Goal: Navigation & Orientation: Find specific page/section

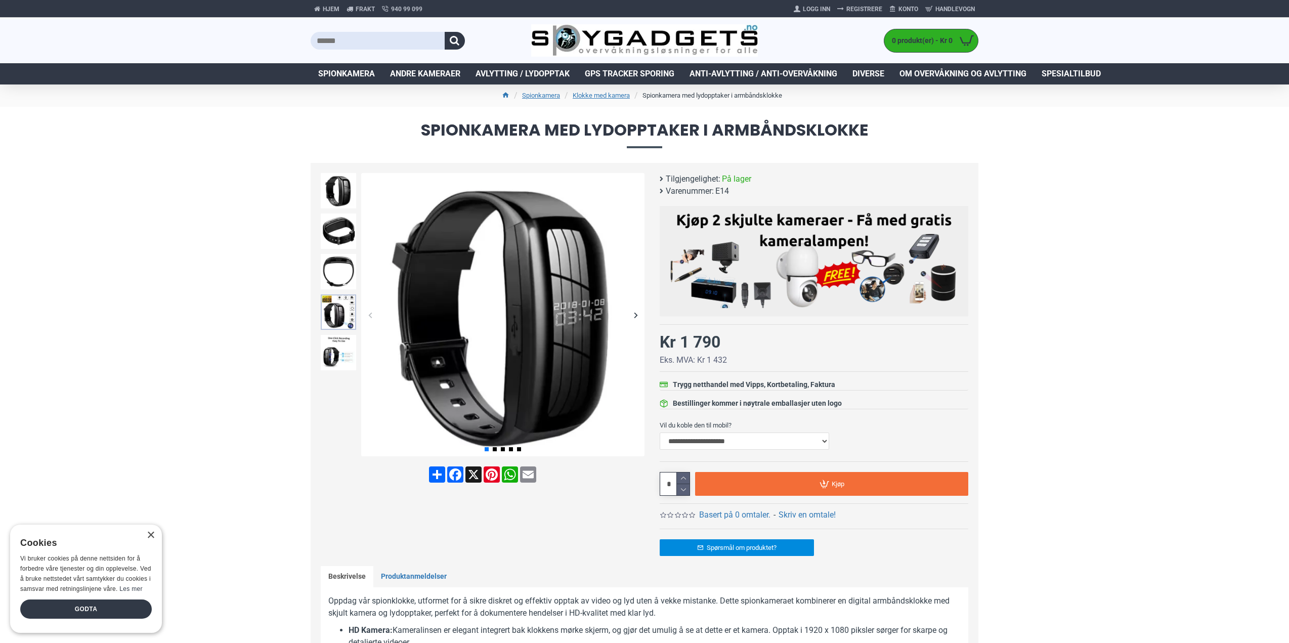
click at [340, 323] on img at bounding box center [338, 311] width 35 height 35
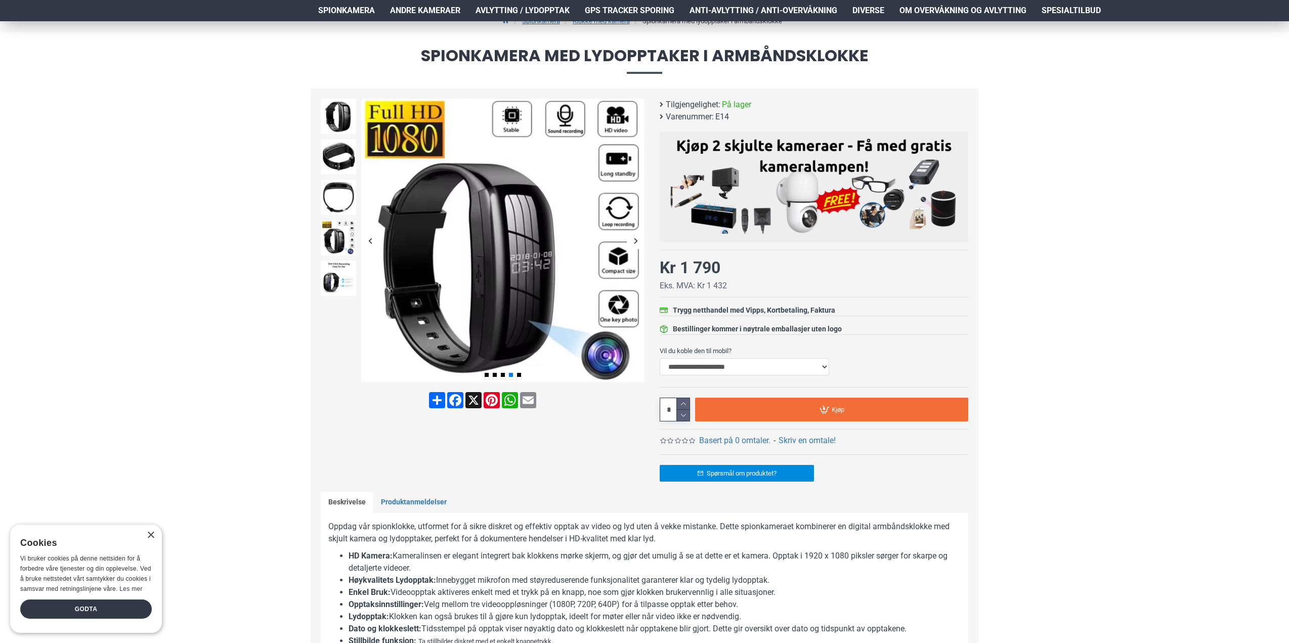
scroll to position [51, 0]
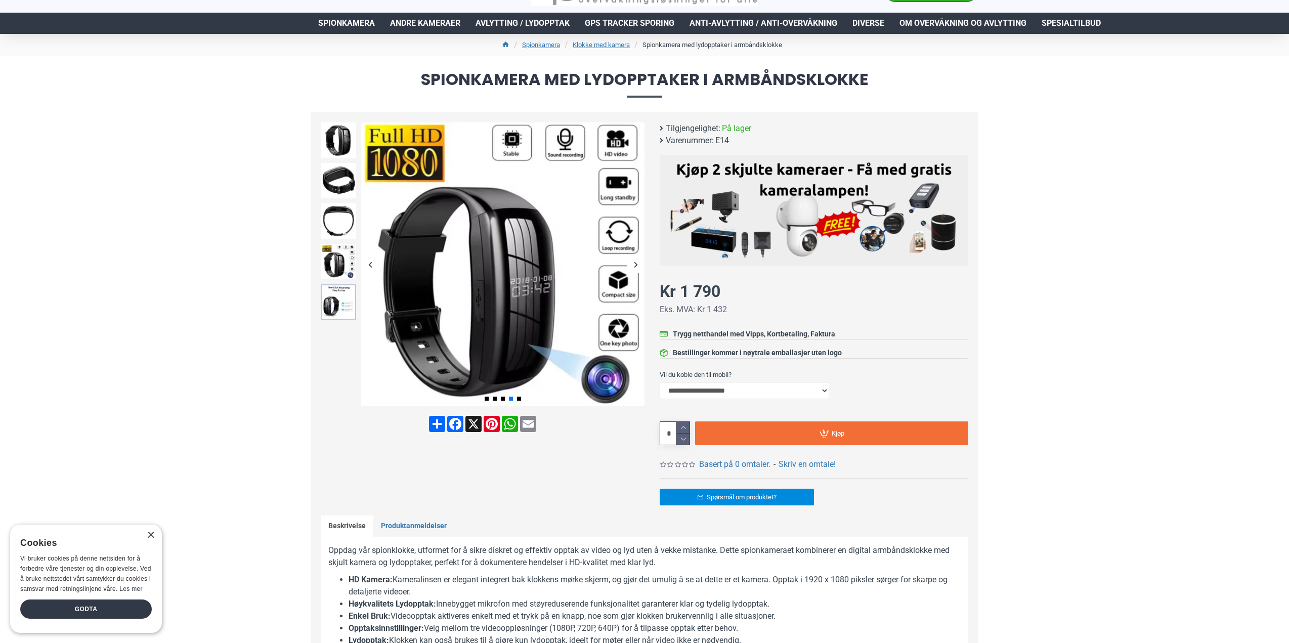
click at [340, 310] on img at bounding box center [338, 301] width 35 height 35
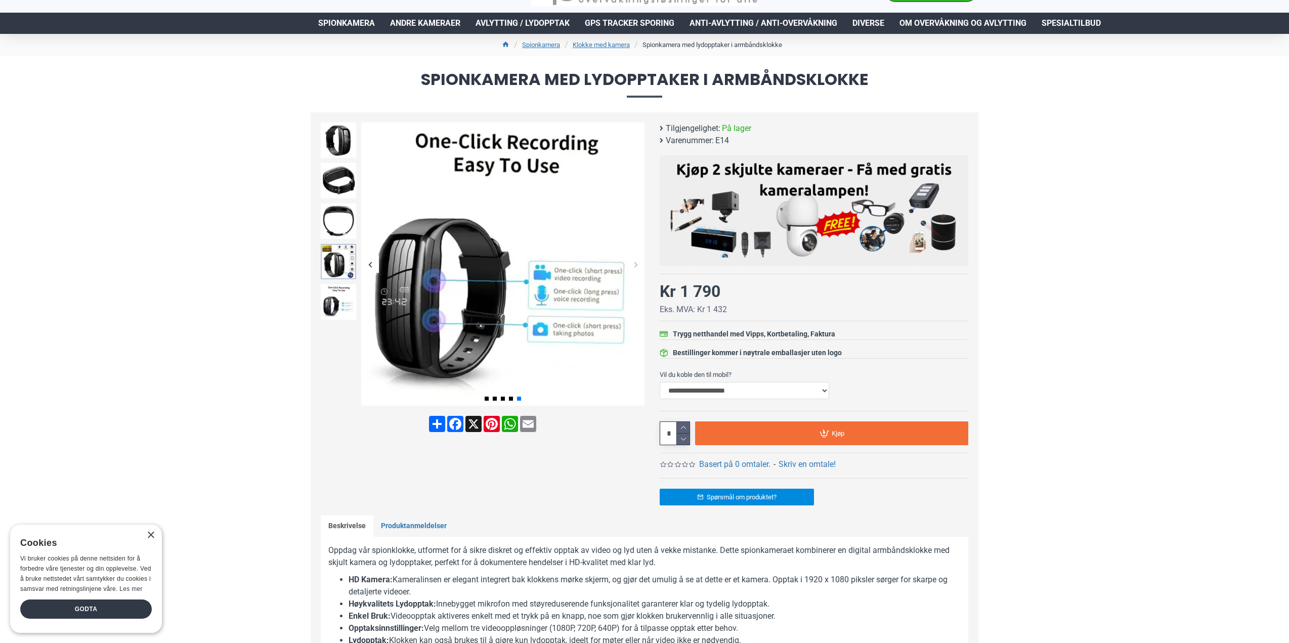
click at [344, 261] on img at bounding box center [338, 261] width 35 height 35
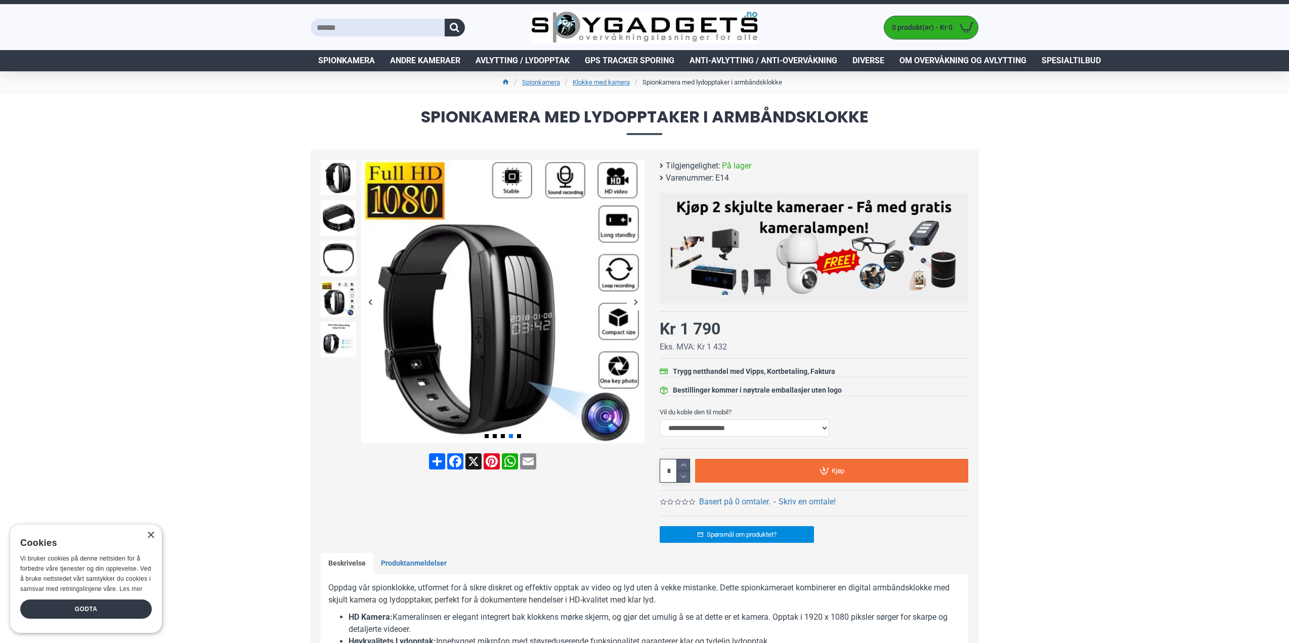
scroll to position [0, 0]
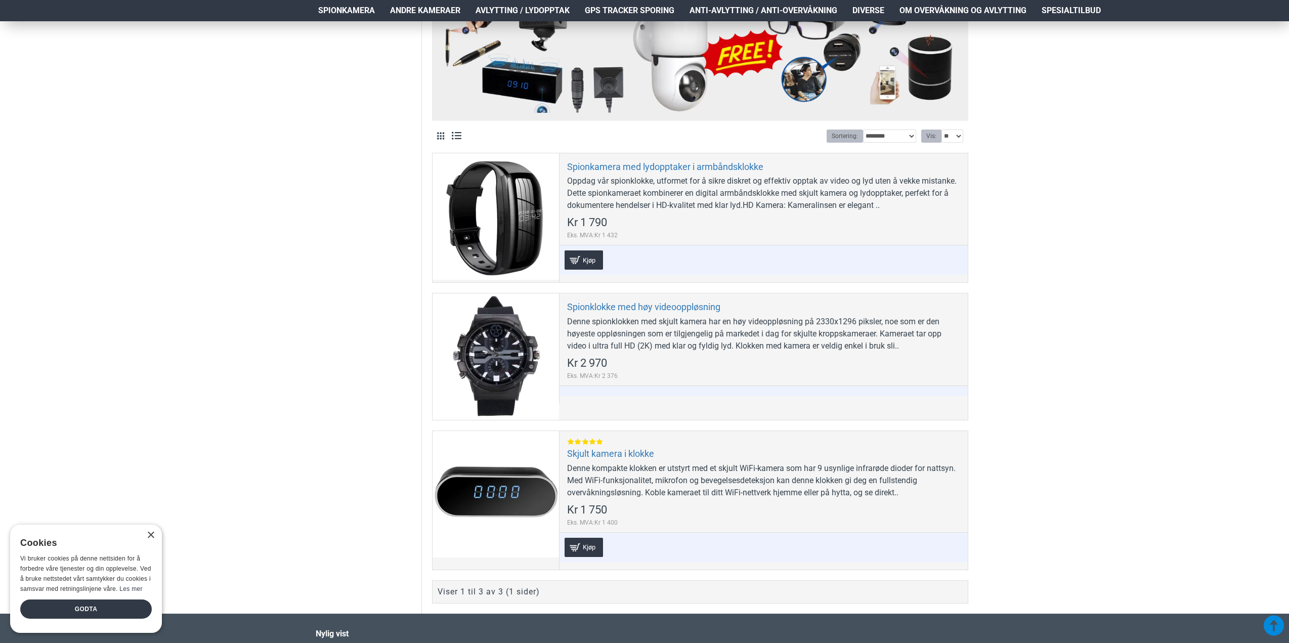
scroll to position [354, 0]
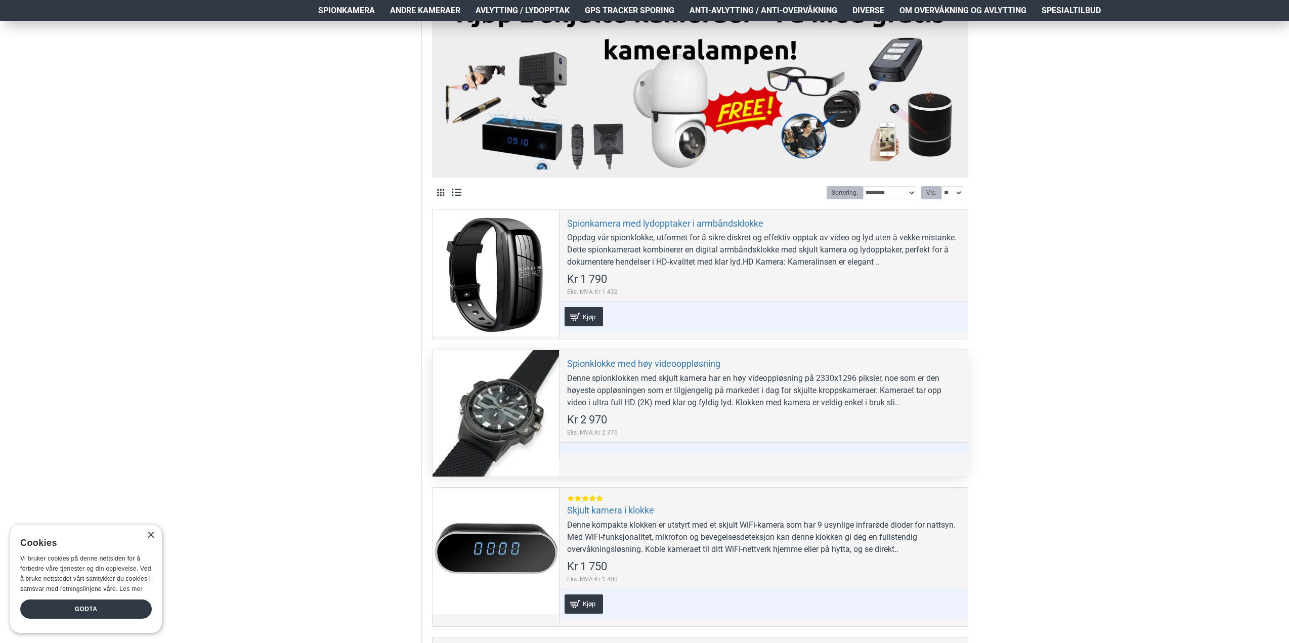
click at [511, 403] on div at bounding box center [496, 413] width 126 height 126
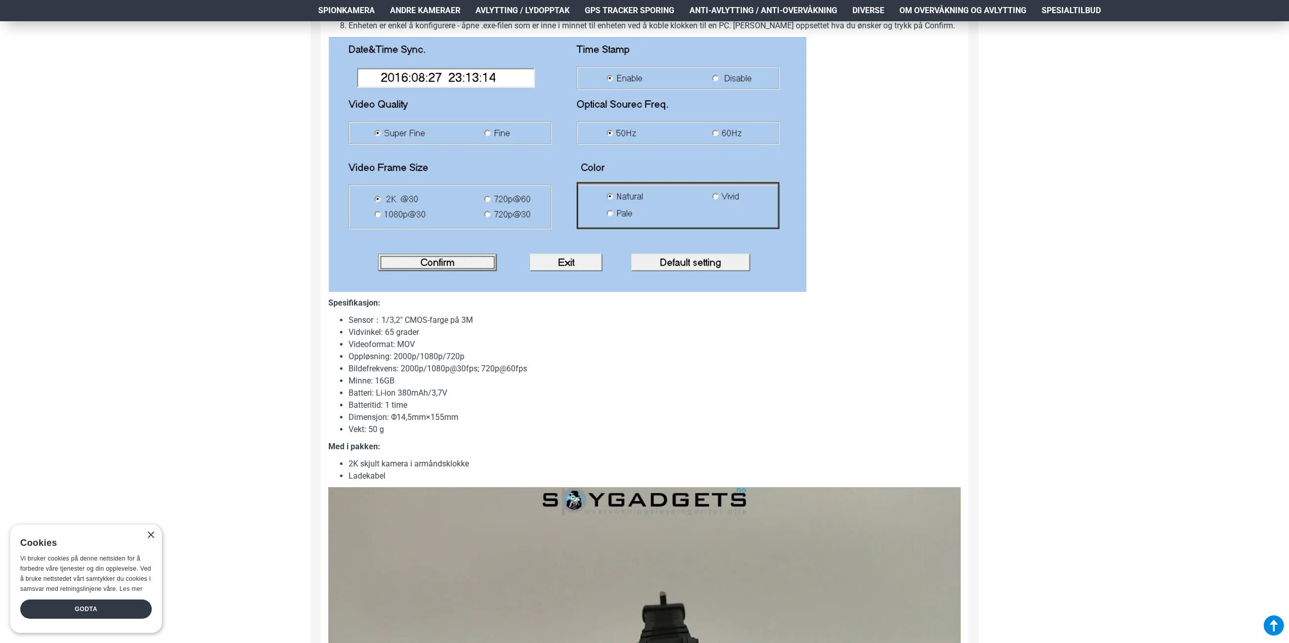
scroll to position [1214, 0]
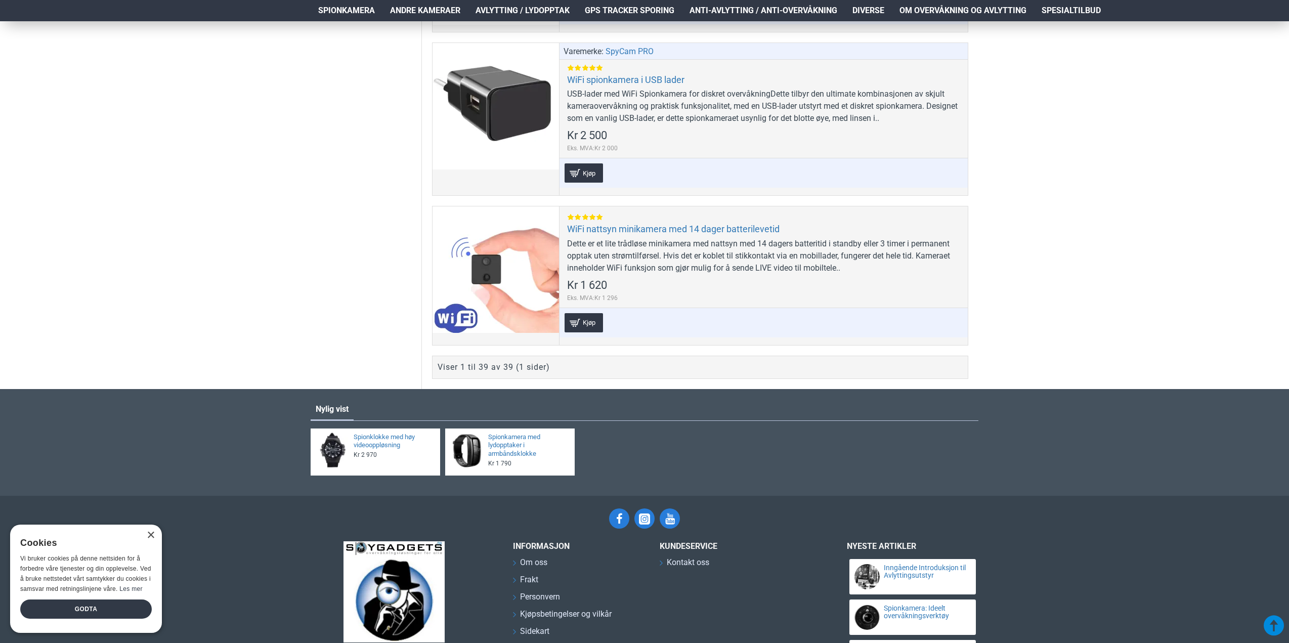
scroll to position [6121, 0]
